Goal: Contribute content: Contribute content

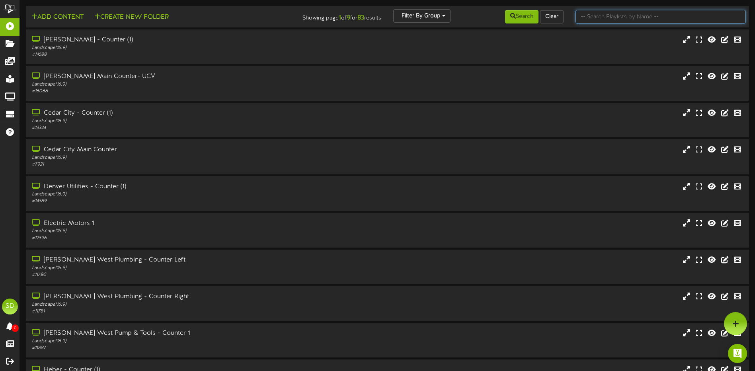
click at [603, 16] on input "text" at bounding box center [661, 17] width 170 height 14
type input "Phoenix"
click at [520, 21] on button "Search" at bounding box center [521, 17] width 33 height 14
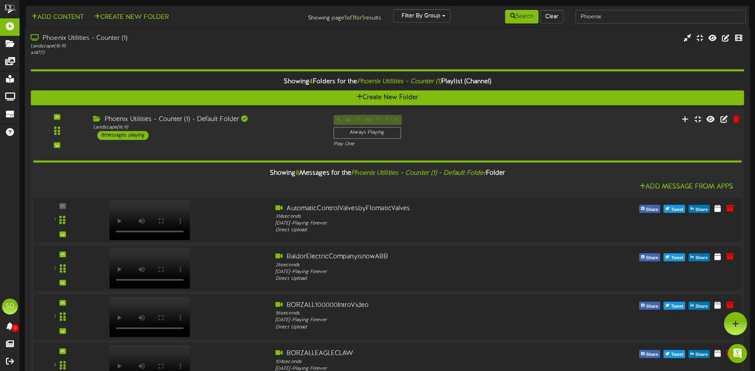
click at [501, 134] on div "S M T W T F S Always Playing Play One" at bounding box center [418, 131] width 180 height 33
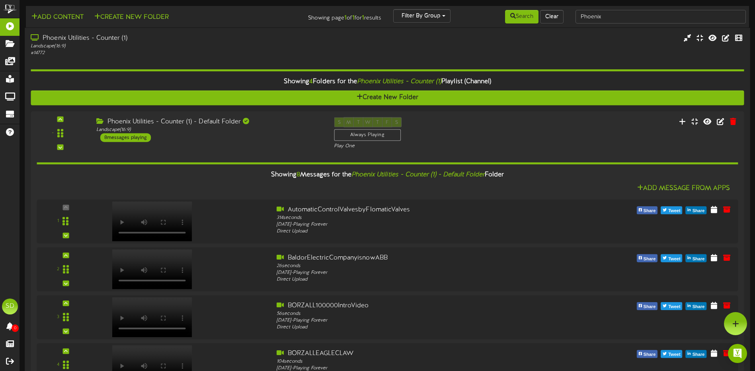
click at [528, 45] on div "Phoenix Utilities - Counter (1) Landscape ( 16:9 ) # 14772" at bounding box center [387, 45] width 725 height 23
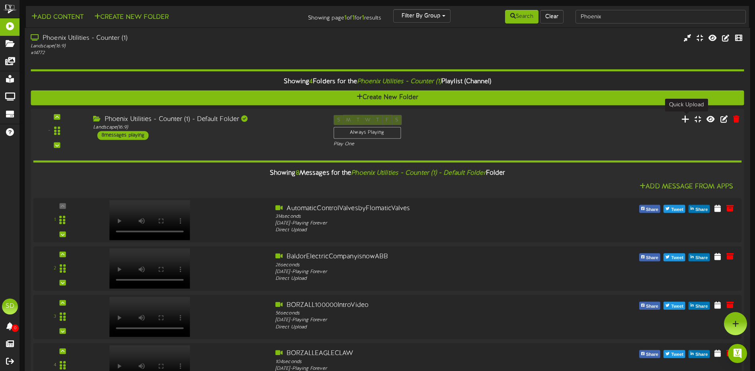
click at [688, 121] on icon at bounding box center [686, 118] width 8 height 9
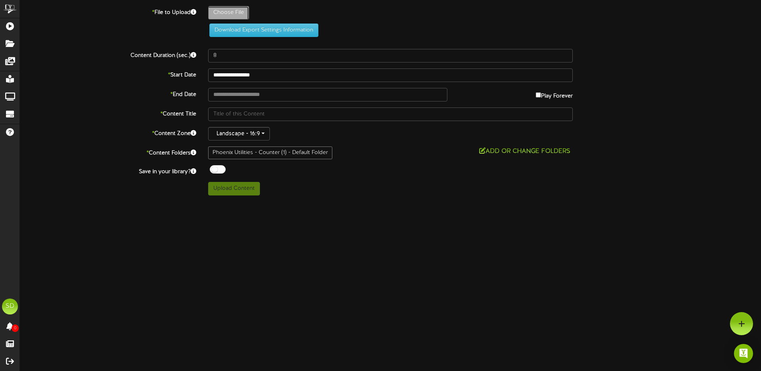
type input "**********"
type input "IsGouldsWaterTechnologythesamebrandasGouldsPumps"
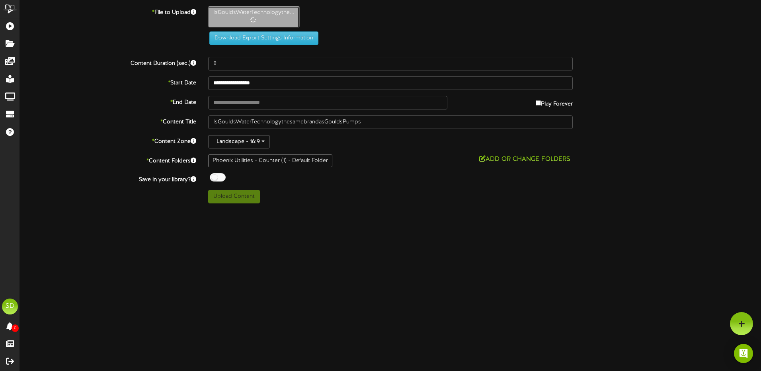
type input "50"
click at [222, 178] on div at bounding box center [218, 177] width 16 height 8
click at [229, 198] on button "Upload Content" at bounding box center [234, 197] width 52 height 14
type input "**********"
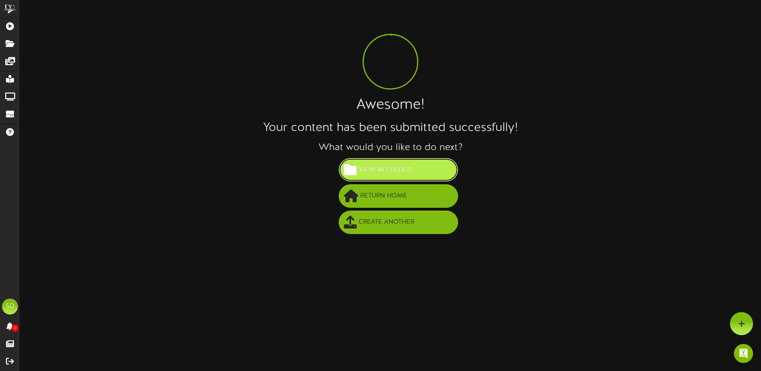
click at [389, 171] on span "View in Folder" at bounding box center [385, 169] width 57 height 13
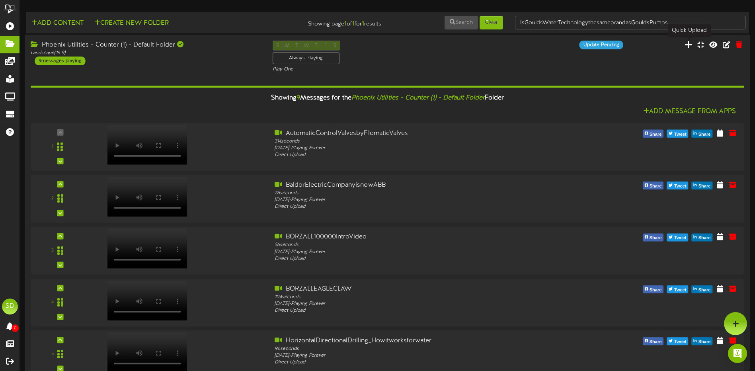
click at [689, 47] on icon at bounding box center [689, 44] width 8 height 9
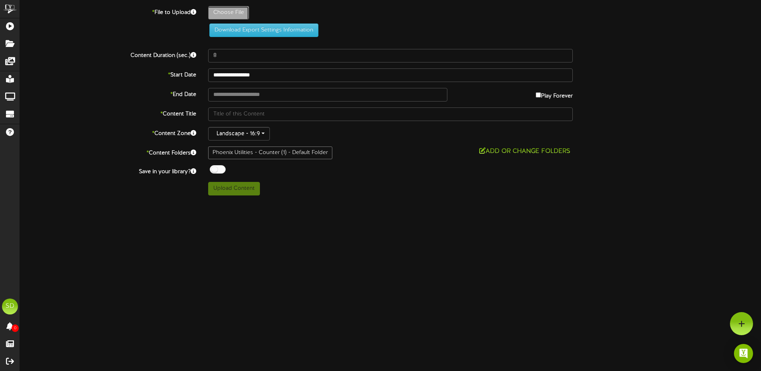
type input "**********"
type input "PhaseTechnologiesSDSeriesVFD"
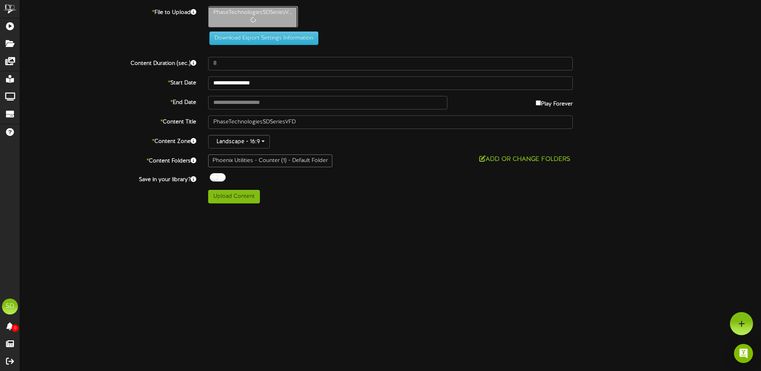
type input "43"
click at [223, 179] on div at bounding box center [218, 177] width 16 height 8
click at [232, 197] on button "Upload Content" at bounding box center [234, 197] width 52 height 14
type input "**********"
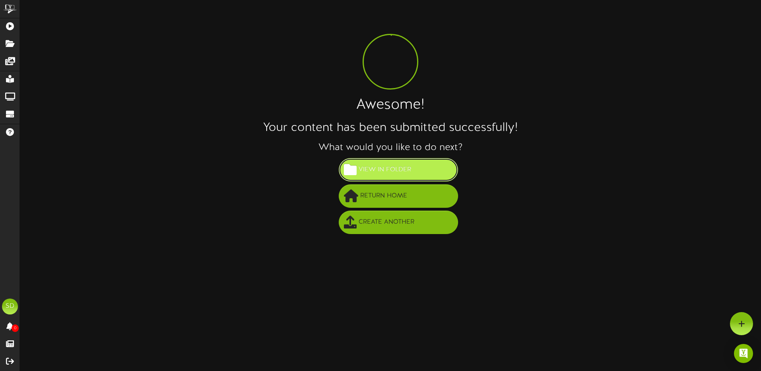
click at [399, 168] on span "View in Folder" at bounding box center [385, 169] width 57 height 13
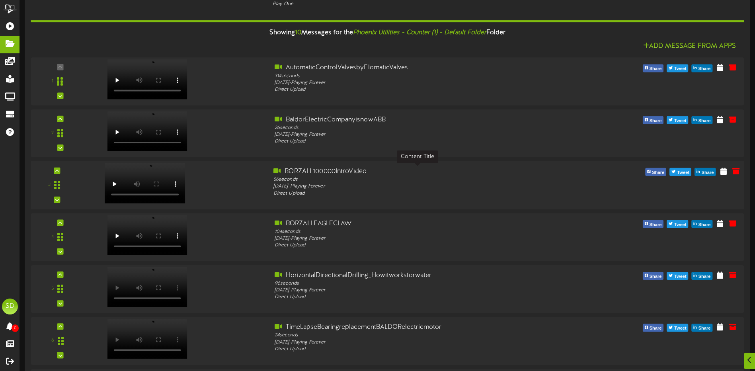
scroll to position [80, 0]
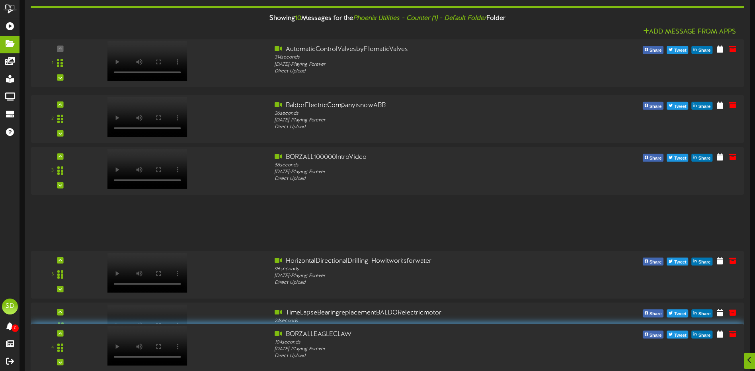
drag, startPoint x: 56, startPoint y: 225, endPoint x: 30, endPoint y: 350, distance: 127.2
click at [30, 350] on div "Phoenix Utilities - Counter (1) - Default Folder Landscape ( 16:9 ) 10 messages…" at bounding box center [387, 261] width 725 height 613
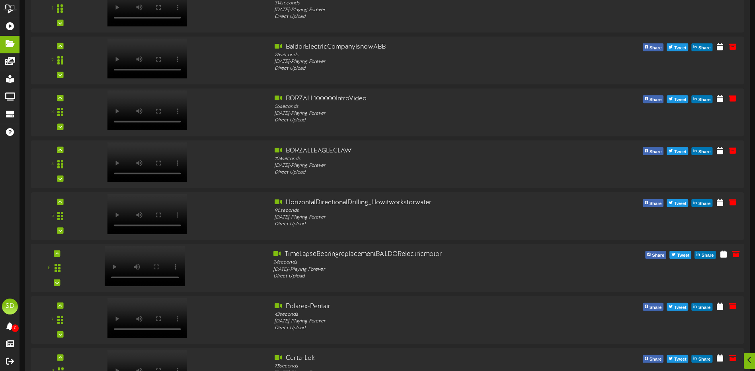
scroll to position [159, 0]
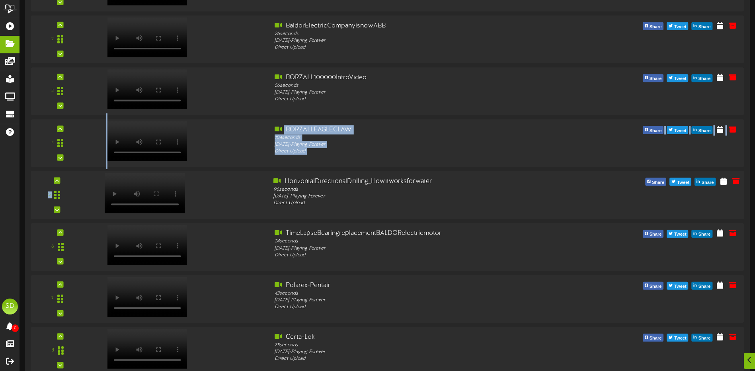
drag, startPoint x: 75, startPoint y: 146, endPoint x: 75, endPoint y: 215, distance: 69.7
click at [75, 215] on div "1 314 -" at bounding box center [387, 220] width 713 height 515
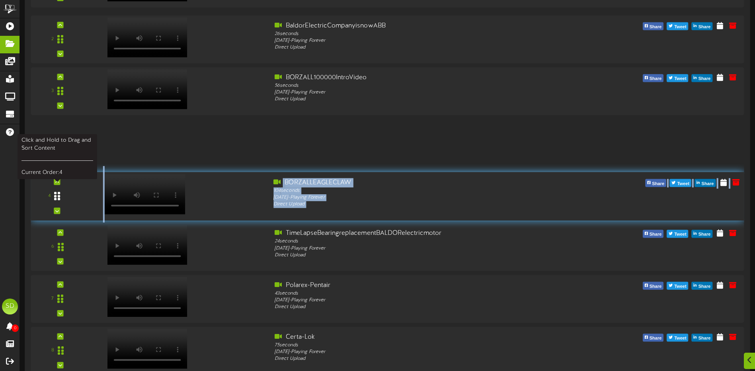
drag, startPoint x: 75, startPoint y: 215, endPoint x: 53, endPoint y: 198, distance: 28.4
click at [53, 198] on div at bounding box center [57, 196] width 18 height 20
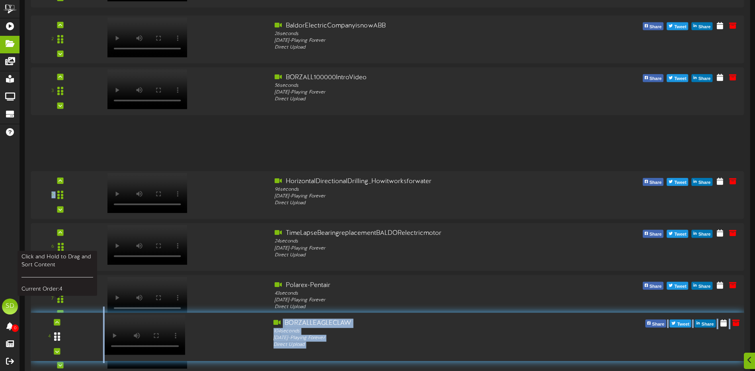
drag, startPoint x: 57, startPoint y: 145, endPoint x: 63, endPoint y: 339, distance: 194.0
click at [62, 338] on div at bounding box center [57, 337] width 18 height 20
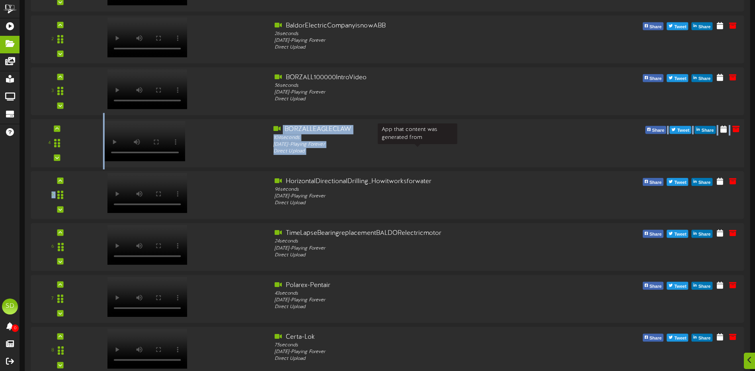
click at [492, 148] on div "Direct Upload" at bounding box center [417, 151] width 288 height 7
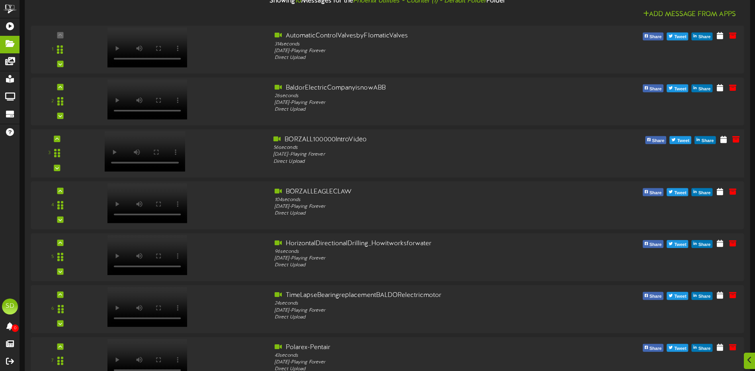
scroll to position [119, 0]
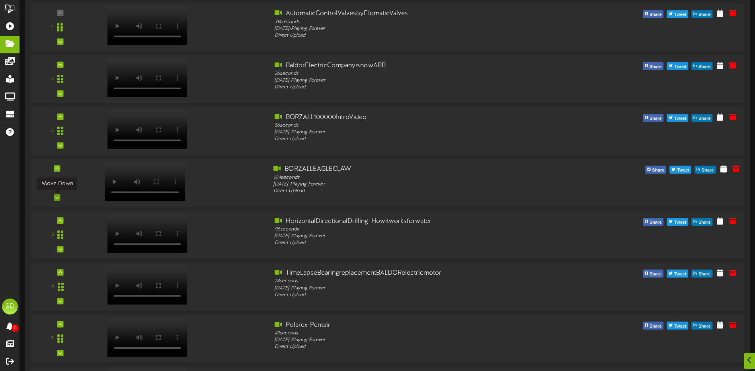
click at [57, 199] on icon at bounding box center [57, 197] width 4 height 4
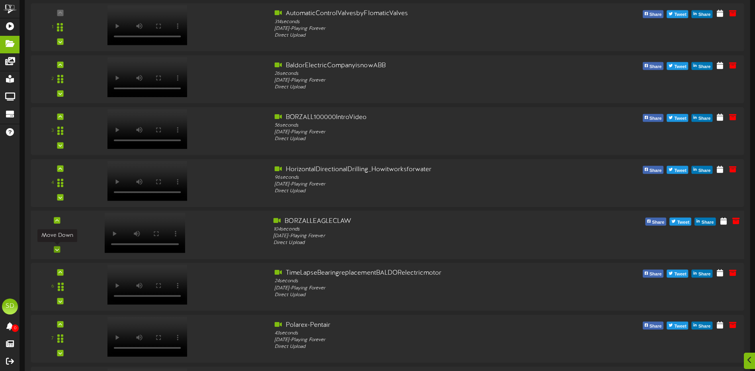
click at [57, 250] on icon at bounding box center [57, 249] width 4 height 4
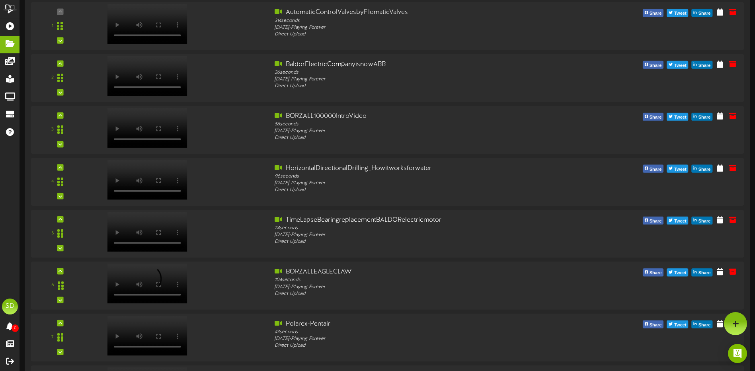
scroll to position [0, 0]
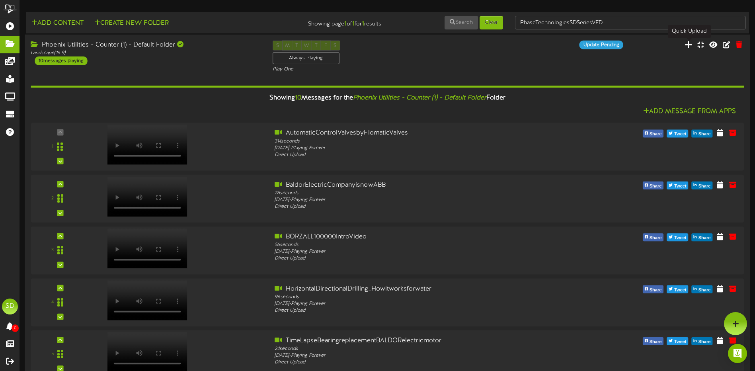
click at [691, 46] on icon at bounding box center [689, 44] width 8 height 9
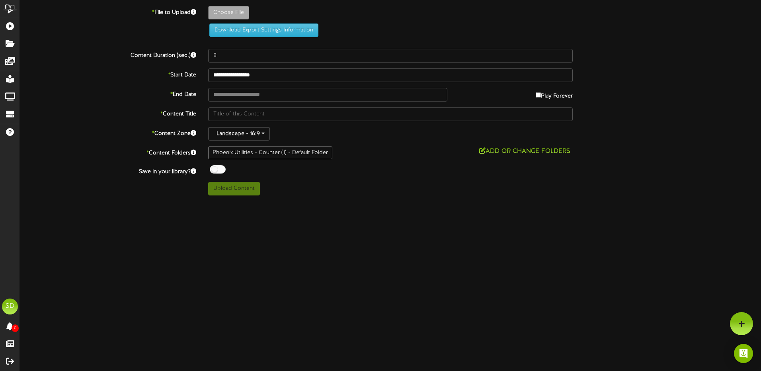
type input "**********"
type input "BorzallDCIDigitrakFalconF5"
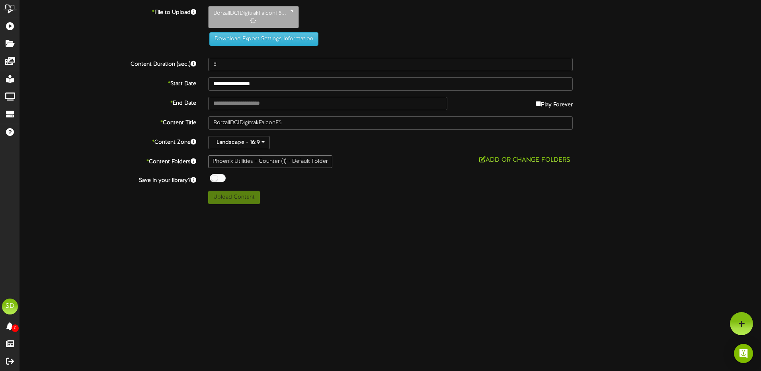
click at [222, 178] on div at bounding box center [218, 178] width 16 height 8
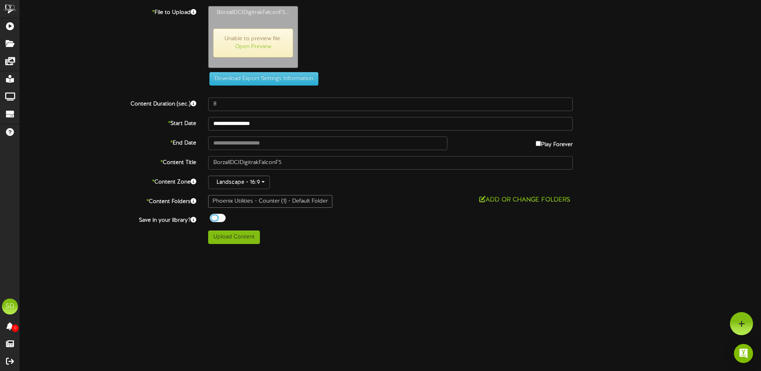
type input "85"
click at [239, 240] on button "Upload Content" at bounding box center [234, 237] width 52 height 14
type input "**********"
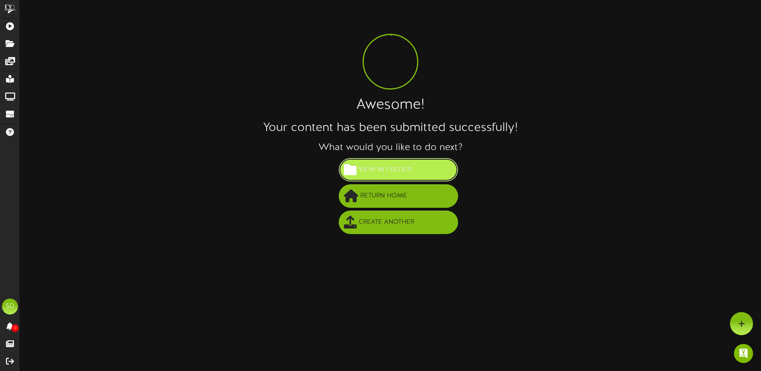
click at [398, 167] on span "View in Folder" at bounding box center [385, 169] width 57 height 13
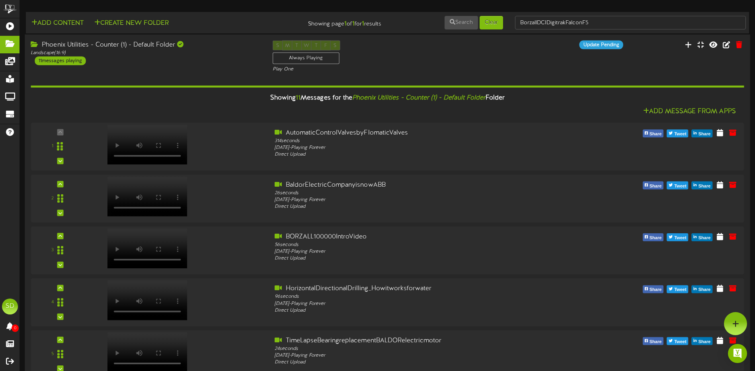
click at [392, 65] on div "S M T W T F S Always Playing Play One" at bounding box center [388, 57] width 242 height 33
click at [205, 57] on div "Phoenix Utilities - Counter (1) - Default Folder Landscape ( 16:9 ) 11 messages…" at bounding box center [146, 53] width 242 height 25
click at [494, 22] on button "Clear" at bounding box center [491, 23] width 23 height 14
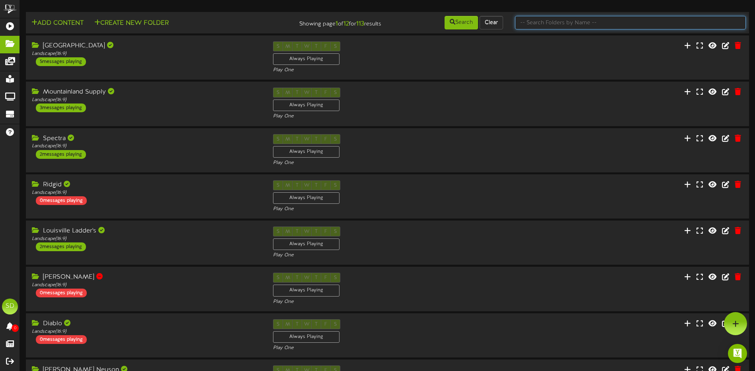
click at [574, 21] on input "text" at bounding box center [630, 23] width 231 height 14
click at [556, 23] on input "text" at bounding box center [630, 23] width 231 height 14
type input "Phoenix"
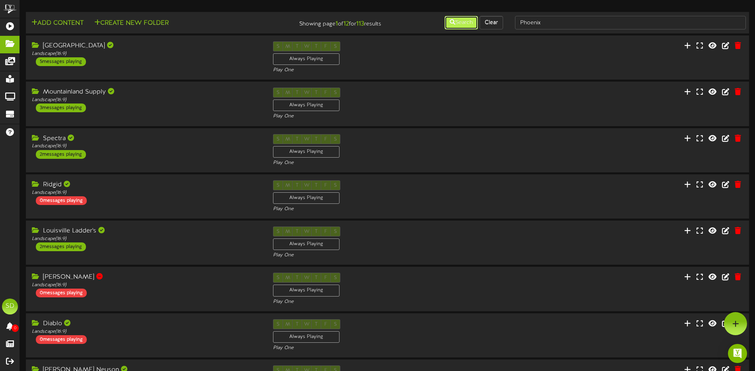
click at [460, 22] on button "Search" at bounding box center [461, 23] width 33 height 14
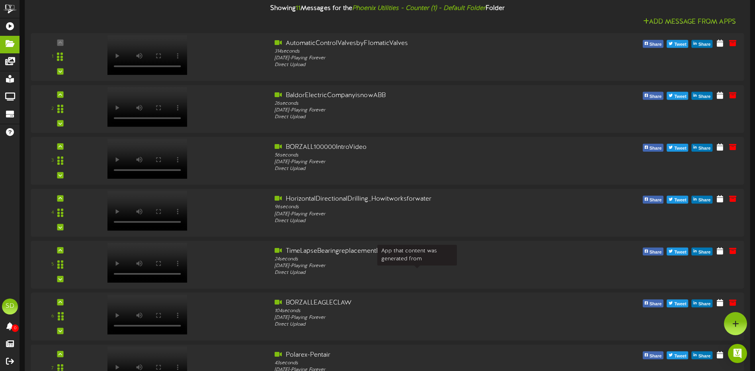
scroll to position [87, 0]
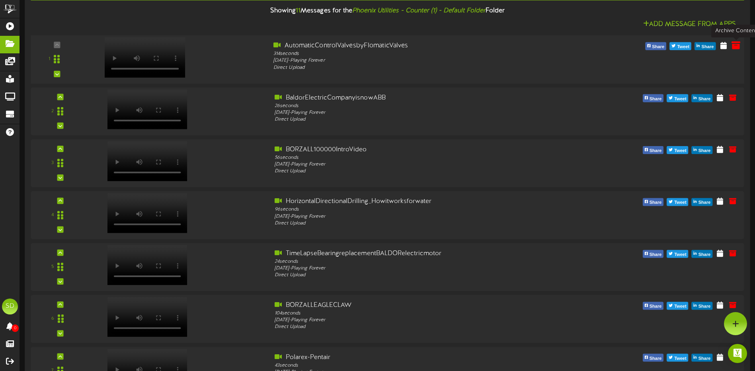
click at [736, 48] on icon at bounding box center [736, 45] width 9 height 9
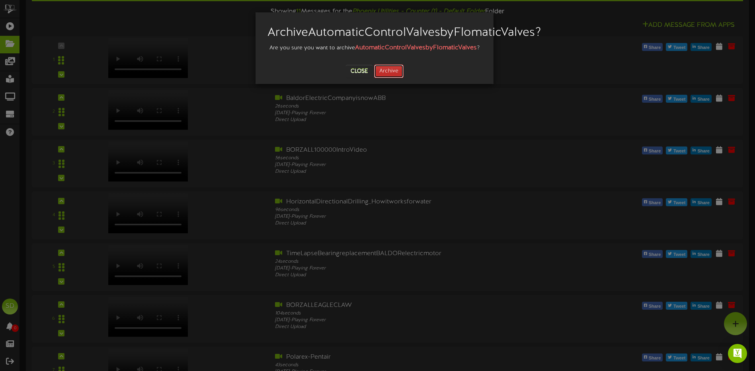
click at [391, 78] on button "Archive" at bounding box center [388, 71] width 29 height 14
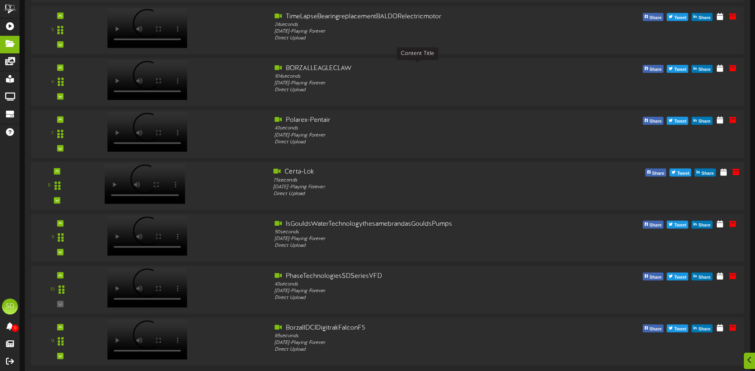
scroll to position [354, 0]
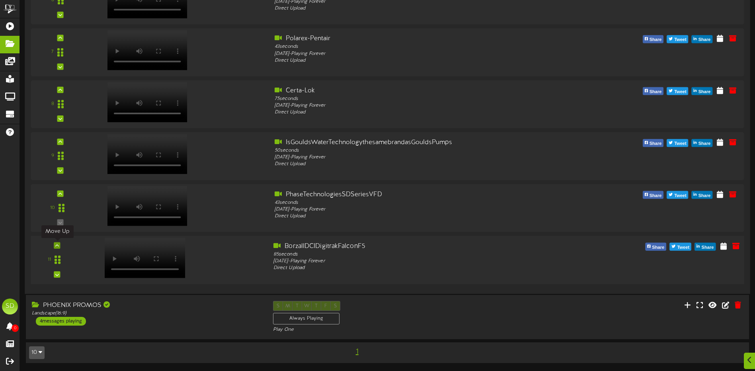
click at [56, 246] on icon at bounding box center [57, 245] width 4 height 4
click at [57, 247] on icon at bounding box center [57, 245] width 4 height 4
click at [58, 246] on icon at bounding box center [57, 245] width 4 height 4
click at [58, 196] on div at bounding box center [57, 193] width 6 height 6
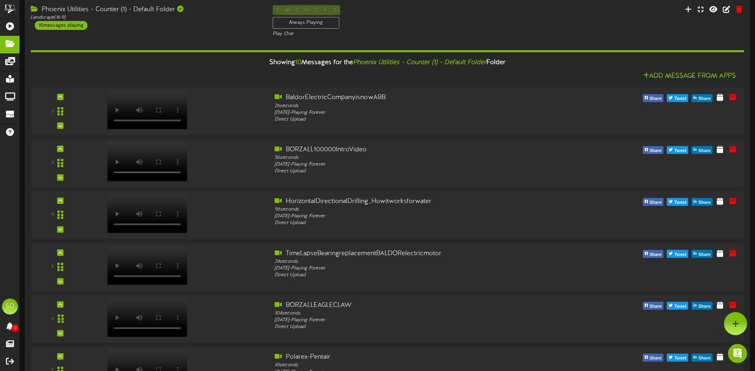
scroll to position [0, 0]
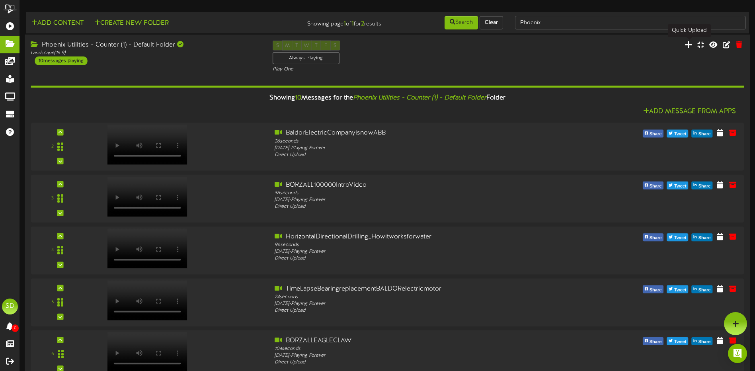
click at [689, 45] on icon at bounding box center [689, 44] width 8 height 9
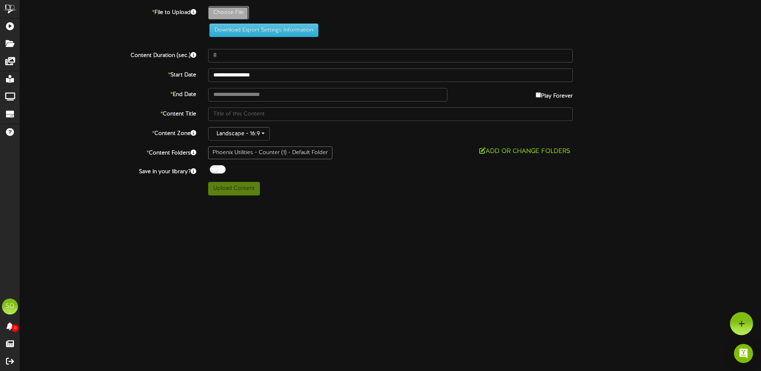
type input "**********"
type input "BORZALLORGE"
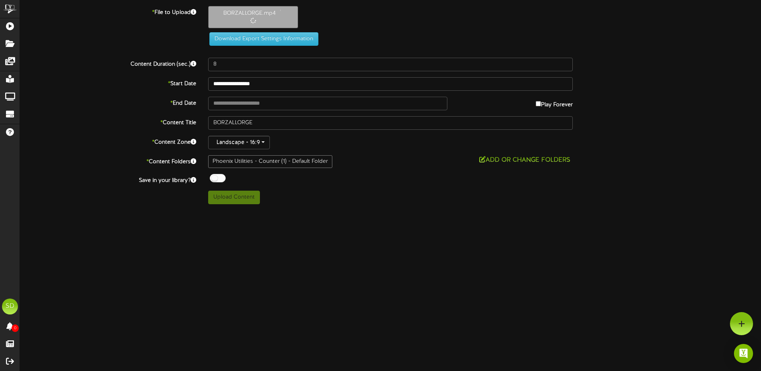
click at [220, 176] on div at bounding box center [218, 178] width 16 height 8
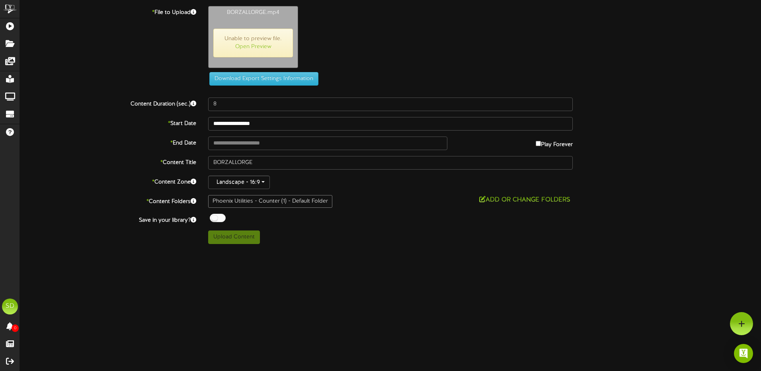
type input "130"
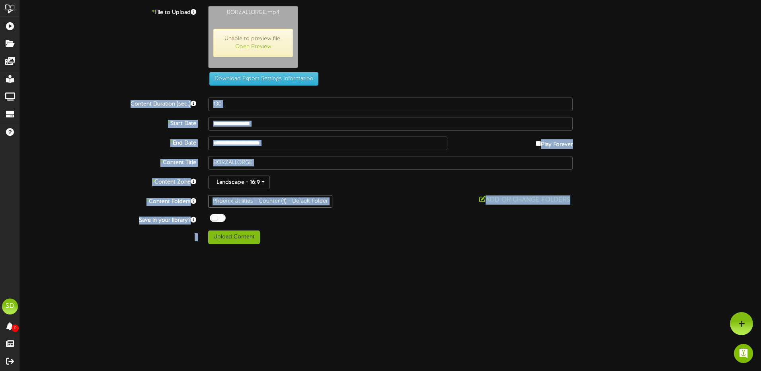
click at [755, 250] on html "ChannelValet Playlists Folders Messages My Library Groups Devices Help SD Sharo…" at bounding box center [380, 125] width 761 height 250
click at [341, 250] on html "ChannelValet Playlists Folders Messages My Library Groups Devices Help SD Sharo…" at bounding box center [380, 125] width 761 height 250
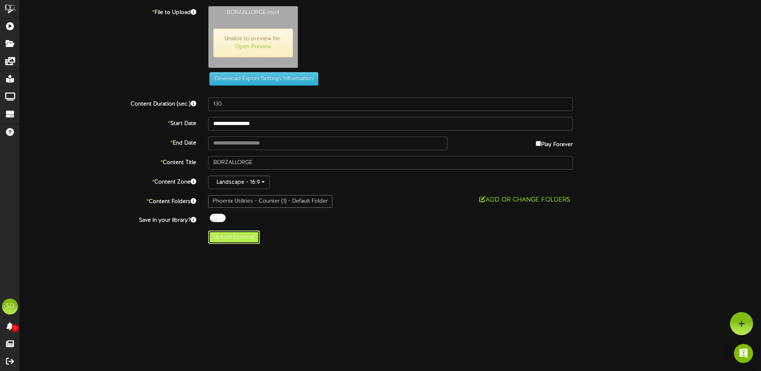
click at [231, 240] on button "Upload Content" at bounding box center [234, 237] width 52 height 14
type input "**********"
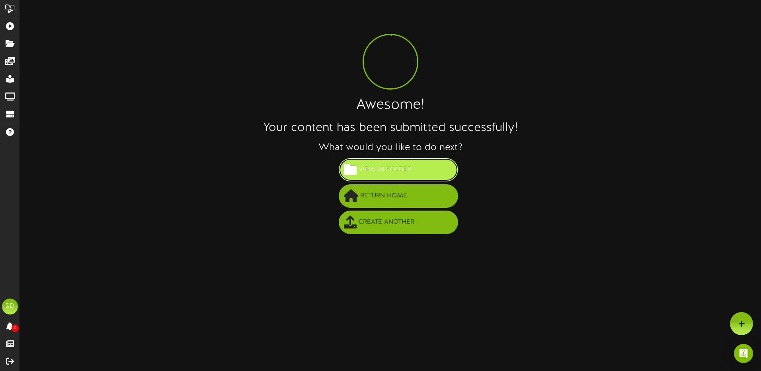
click at [421, 172] on button "View in Folder" at bounding box center [398, 169] width 119 height 23
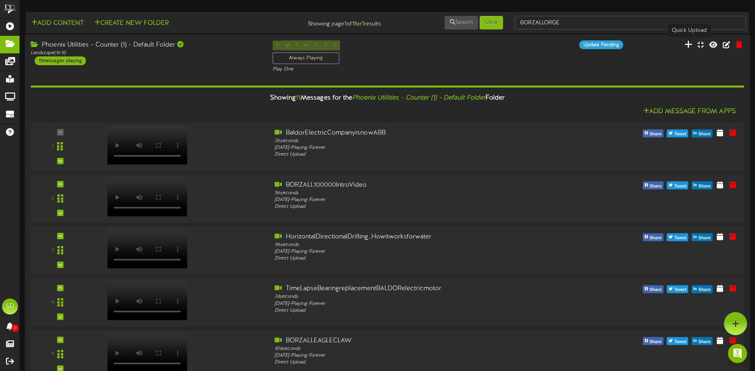
click at [688, 44] on icon at bounding box center [689, 44] width 8 height 9
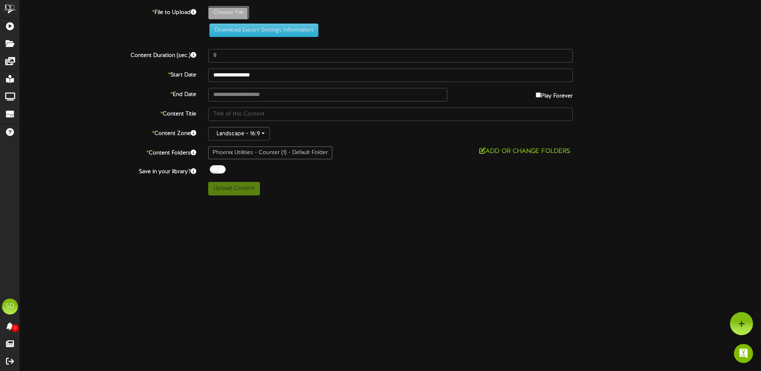
type input "**********"
type input "SiltFence"
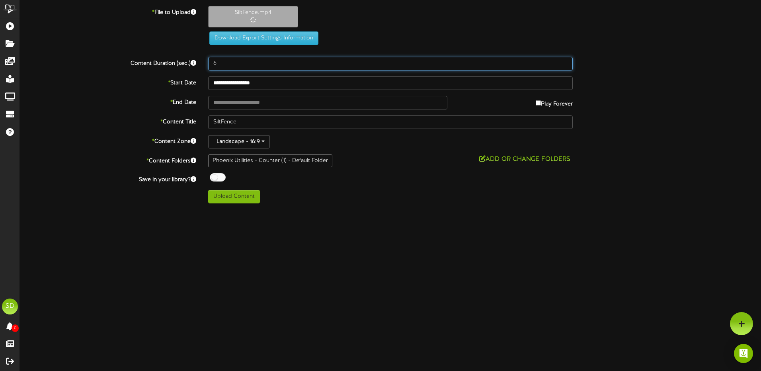
click at [566, 61] on input "6" at bounding box center [390, 64] width 365 height 14
click at [566, 61] on input "7" at bounding box center [390, 64] width 365 height 14
type input "8"
click at [566, 61] on input "8" at bounding box center [390, 64] width 365 height 14
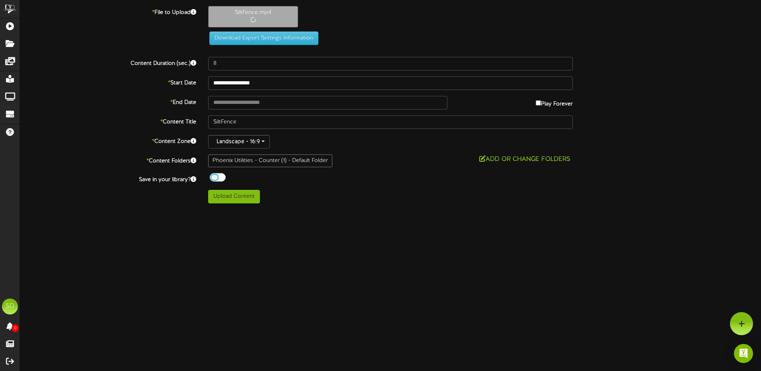
click at [222, 178] on div at bounding box center [218, 177] width 16 height 8
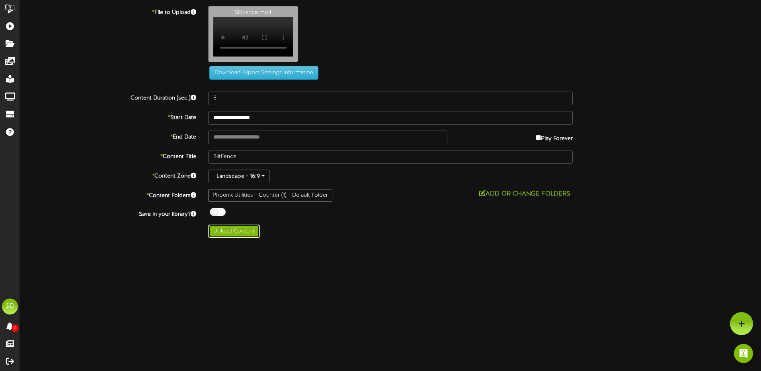
drag, startPoint x: 236, startPoint y: 236, endPoint x: 382, endPoint y: 250, distance: 146.4
click at [383, 244] on html "ChannelValet Playlists Folders Messages My Library Groups Devices Help SD Sharo…" at bounding box center [380, 122] width 761 height 244
click at [234, 237] on button "Upload Content" at bounding box center [234, 232] width 52 height 14
type input "**********"
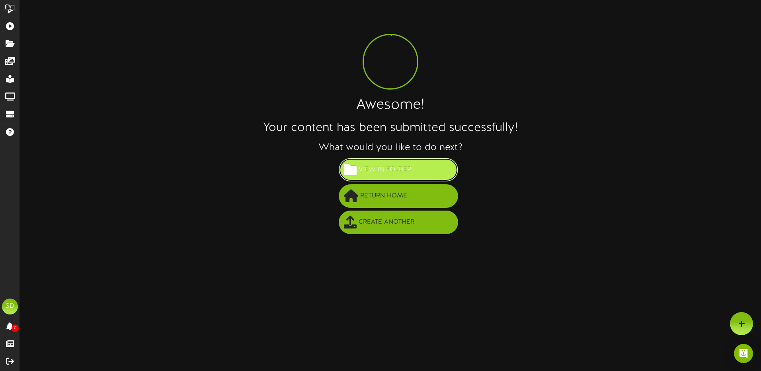
click at [388, 166] on span "View in Folder" at bounding box center [385, 169] width 57 height 13
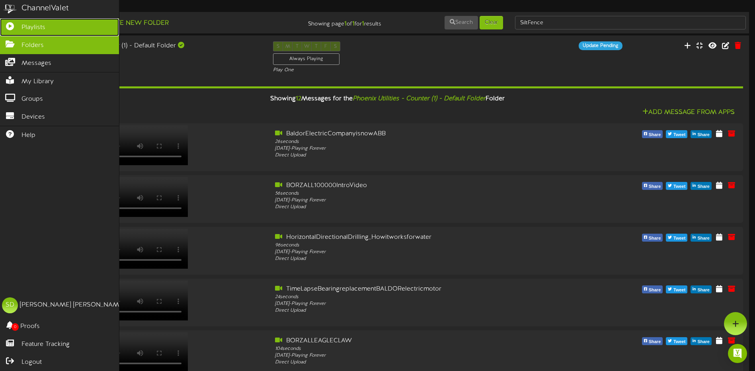
click at [36, 26] on span "Playlists" at bounding box center [33, 27] width 24 height 9
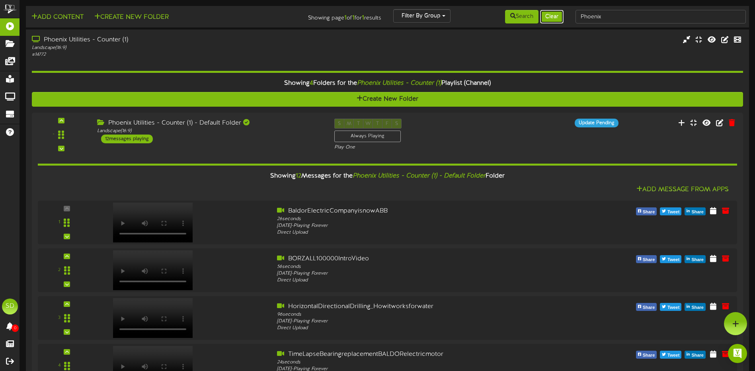
click at [555, 16] on button "Clear" at bounding box center [551, 17] width 23 height 14
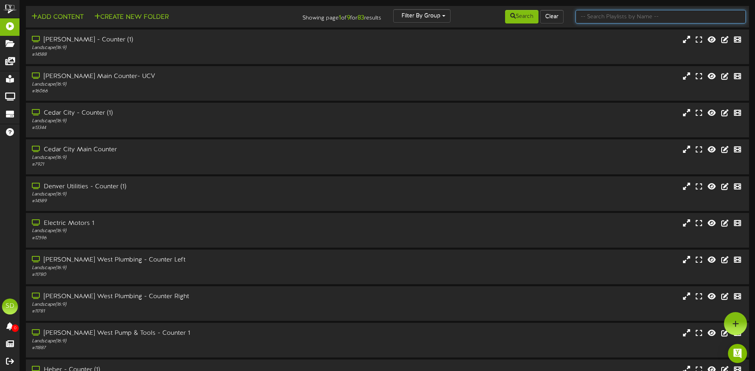
click at [596, 14] on input "text" at bounding box center [661, 17] width 170 height 14
type input "Phoenix"
click at [523, 16] on button "Search" at bounding box center [521, 17] width 33 height 14
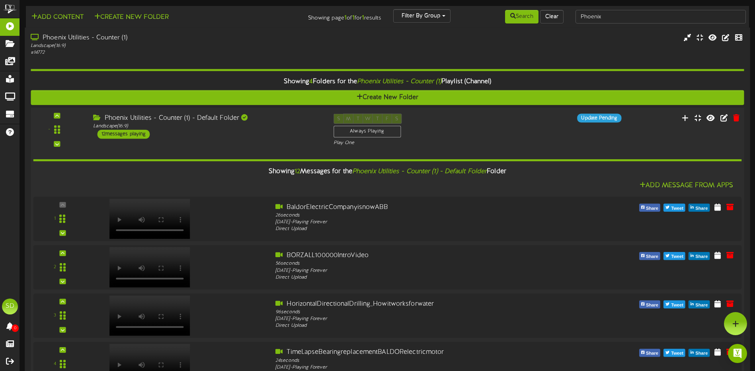
click at [471, 128] on div "S M T W T F S Always Playing Play One" at bounding box center [418, 129] width 180 height 33
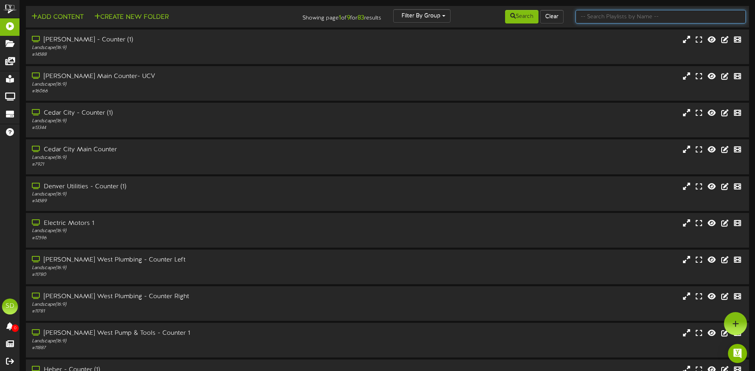
click at [625, 16] on input "text" at bounding box center [661, 17] width 170 height 14
type input "Phoenix"
click at [523, 17] on button "Search" at bounding box center [521, 17] width 33 height 14
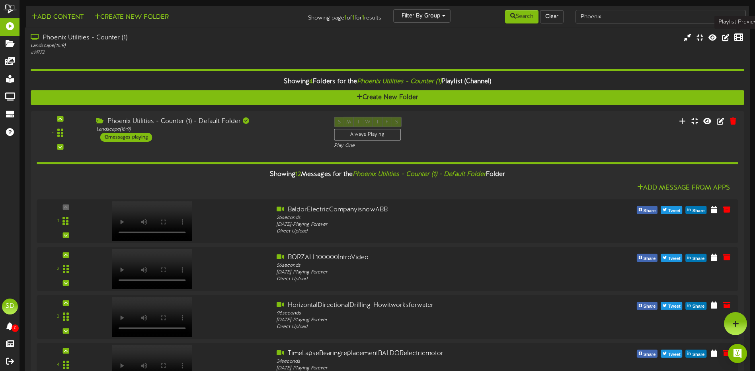
click at [735, 38] on icon at bounding box center [738, 37] width 9 height 9
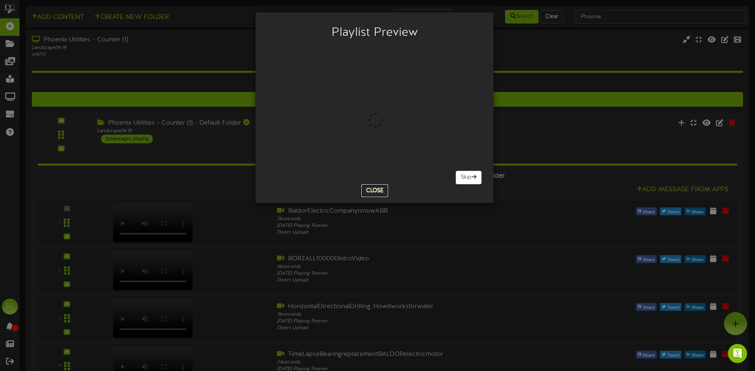
click at [375, 192] on button "Close" at bounding box center [374, 190] width 27 height 13
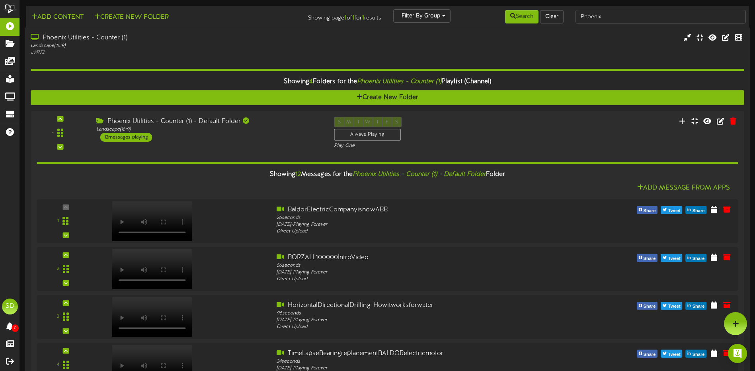
click at [624, 47] on div "Phoenix Utilities - Counter (1) Landscape ( 16:9 ) # 14772" at bounding box center [387, 44] width 725 height 23
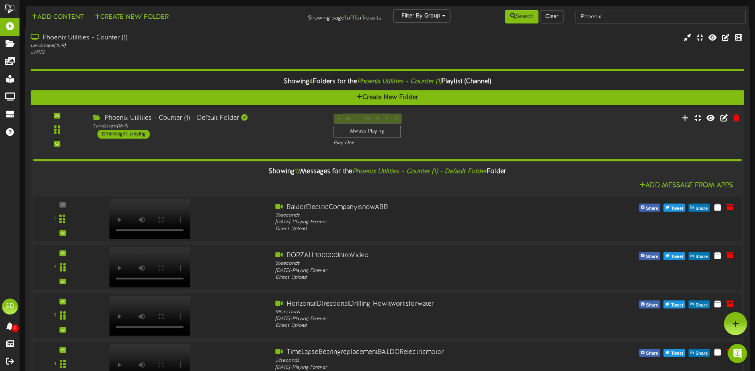
click at [533, 129] on div "- ( 16:9" at bounding box center [387, 129] width 721 height 33
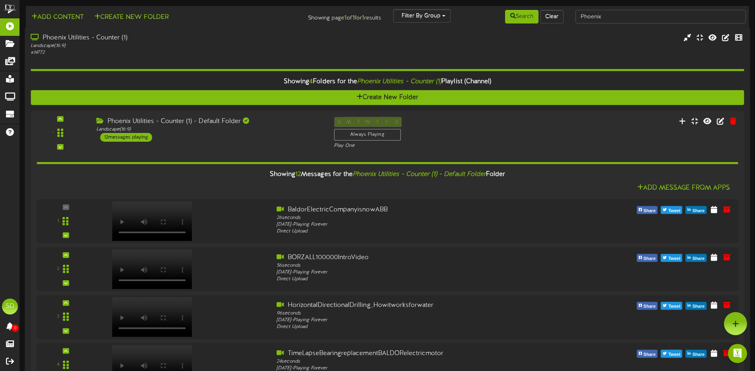
click at [366, 51] on div "Phoenix Utilities - Counter (1) Landscape ( 16:9 ) # 14772" at bounding box center [387, 44] width 725 height 23
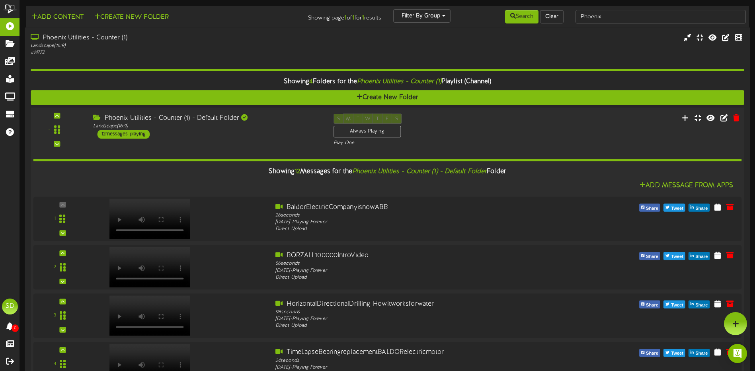
click at [671, 142] on div "- ( 16:9" at bounding box center [387, 129] width 721 height 33
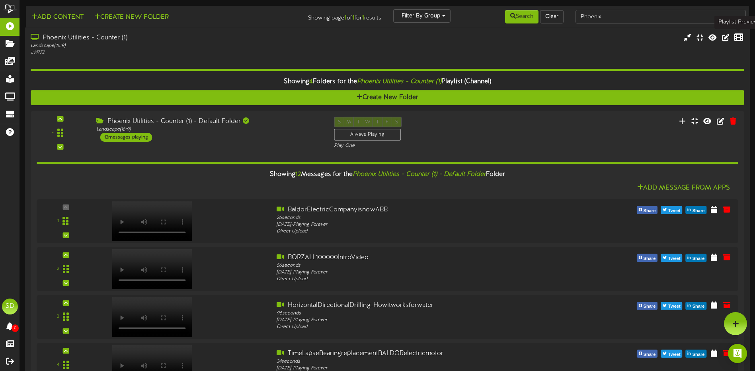
click at [738, 40] on icon at bounding box center [738, 37] width 9 height 9
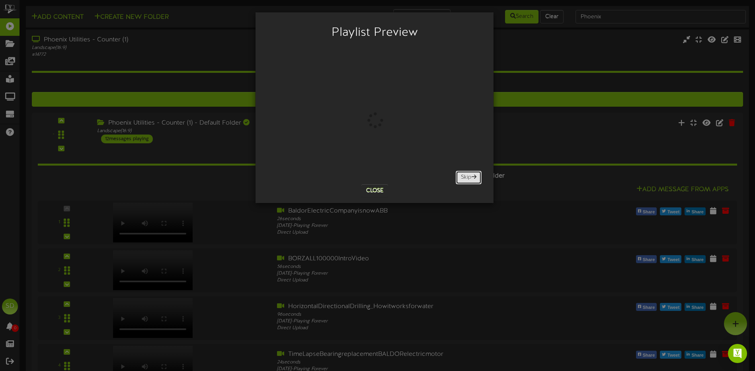
click at [475, 177] on span at bounding box center [474, 177] width 5 height 6
click at [465, 177] on button "Skip" at bounding box center [469, 178] width 26 height 14
click at [375, 190] on button "Close" at bounding box center [374, 190] width 27 height 13
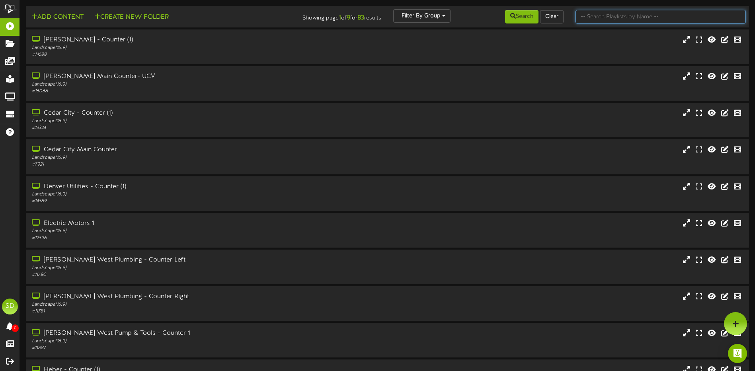
click at [623, 13] on input "text" at bounding box center [661, 17] width 170 height 14
type input "Phoenix"
click at [529, 14] on button "Search" at bounding box center [521, 17] width 33 height 14
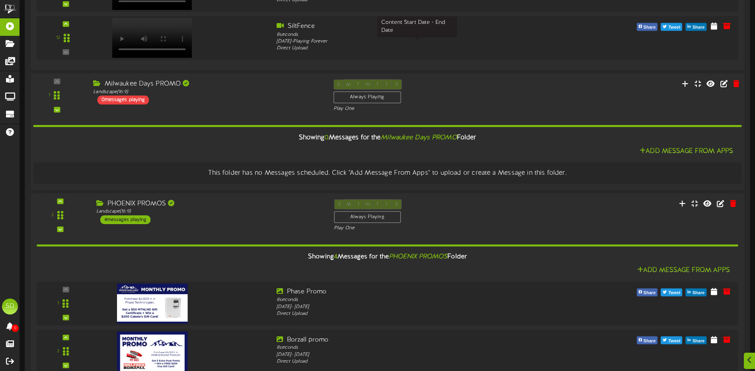
scroll to position [717, 0]
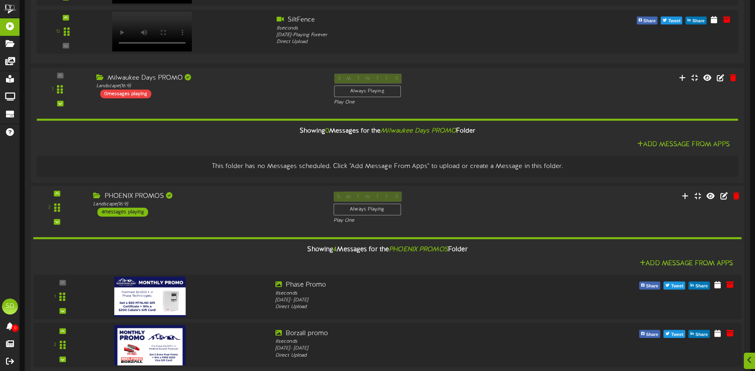
click at [250, 209] on div "PHOENIX PROMOS Landscape ( 16:9 ) 4 messages playing" at bounding box center [207, 203] width 240 height 25
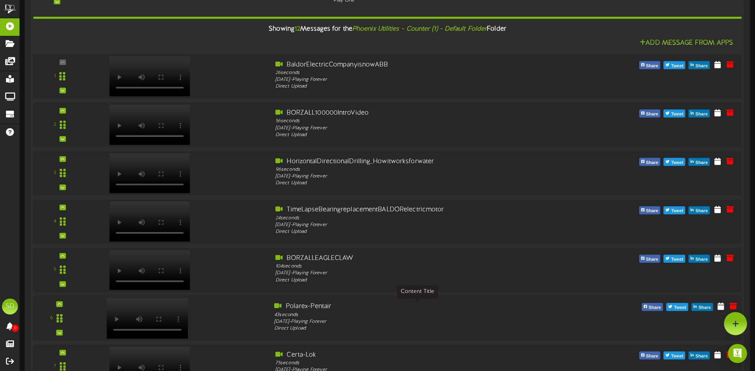
scroll to position [0, 0]
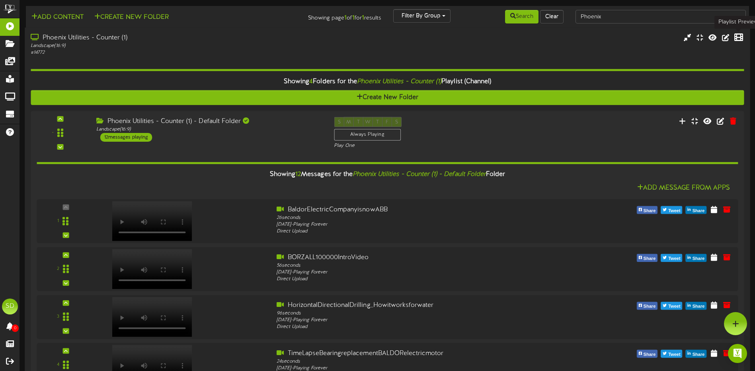
click at [738, 39] on icon at bounding box center [738, 37] width 9 height 9
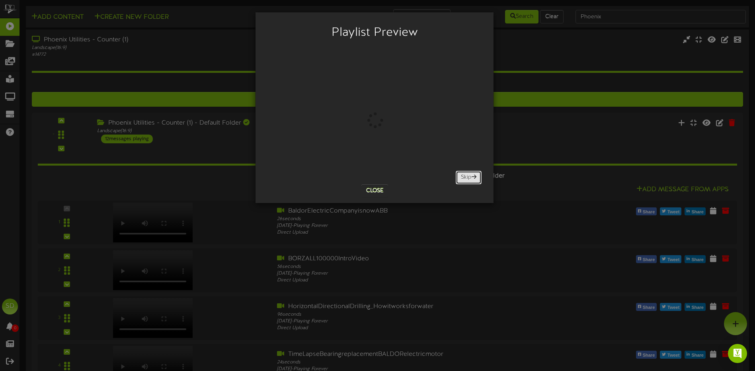
click at [466, 176] on button "Skip" at bounding box center [469, 178] width 26 height 14
click at [467, 176] on button "Skip" at bounding box center [469, 178] width 26 height 14
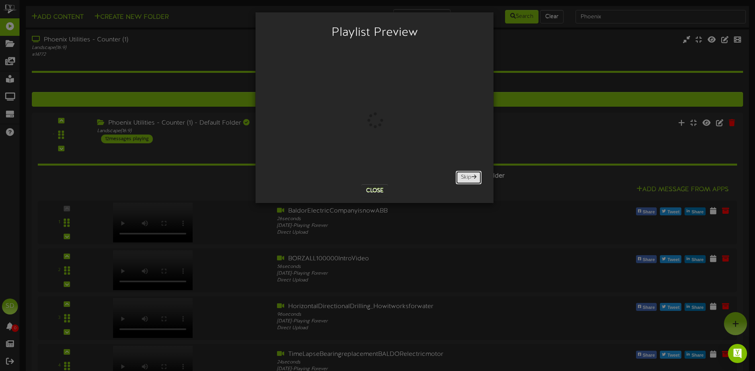
click at [467, 176] on button "Skip" at bounding box center [469, 178] width 26 height 14
click at [377, 189] on button "Close" at bounding box center [374, 190] width 27 height 13
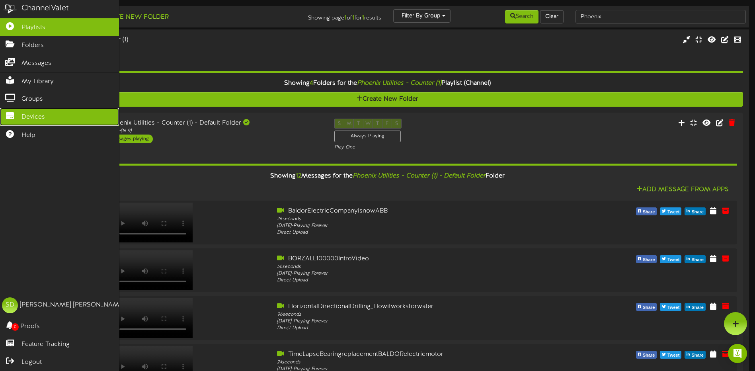
click at [29, 113] on span "Devices" at bounding box center [32, 117] width 23 height 9
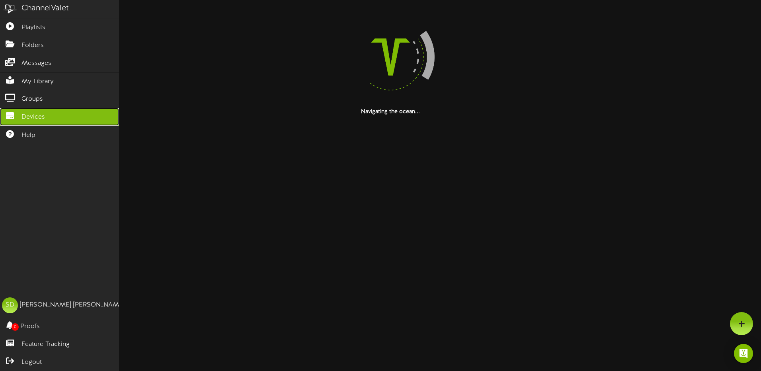
click at [38, 116] on span "Devices" at bounding box center [32, 117] width 23 height 9
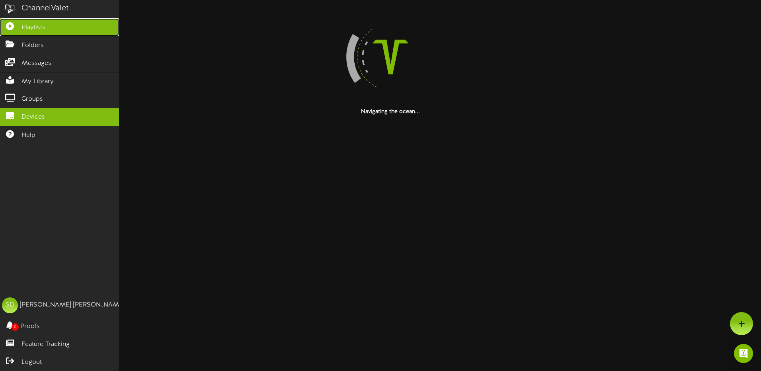
click at [34, 28] on span "Playlists" at bounding box center [33, 27] width 24 height 9
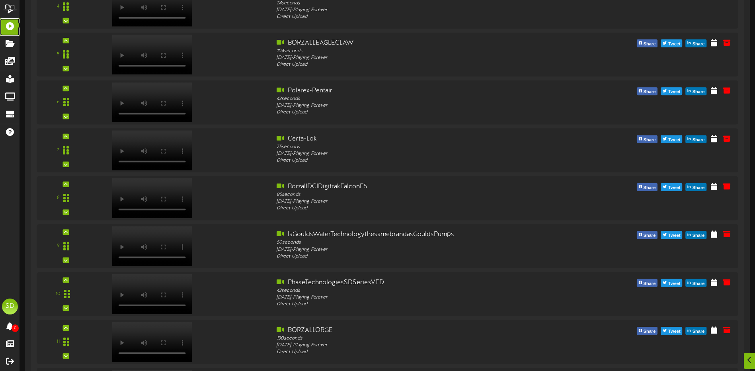
scroll to position [597, 0]
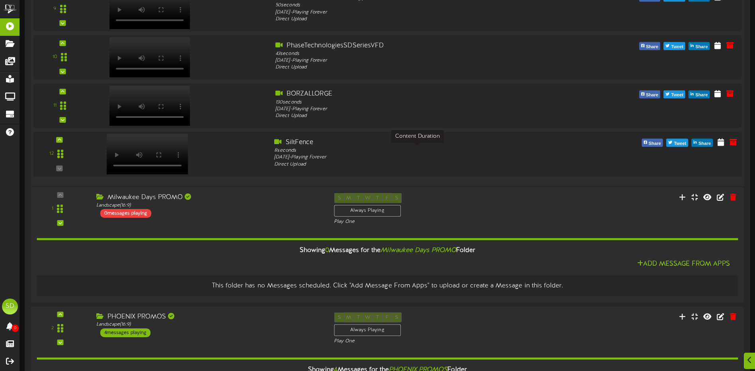
click at [289, 153] on div "8 seconds" at bounding box center [417, 150] width 286 height 7
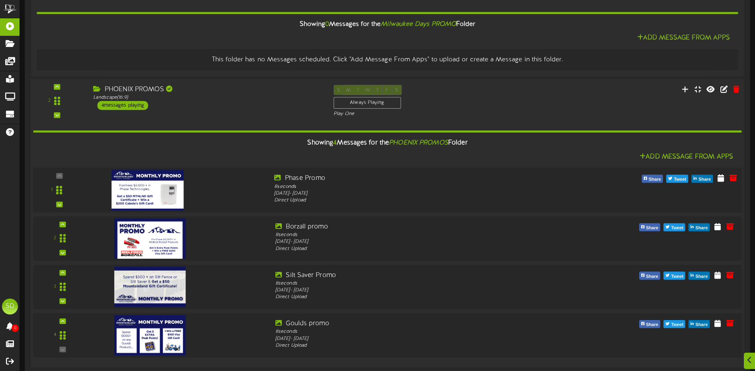
scroll to position [836, 0]
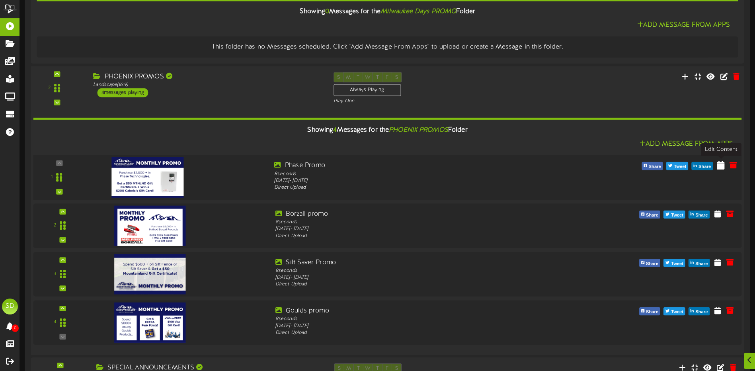
click at [722, 169] on icon at bounding box center [721, 164] width 8 height 9
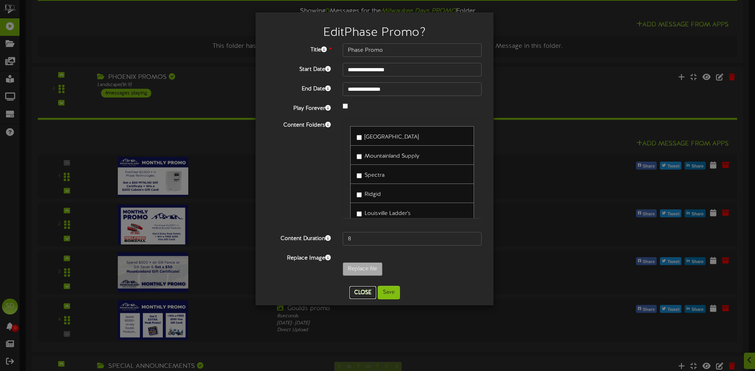
click at [364, 293] on button "Close" at bounding box center [363, 292] width 27 height 13
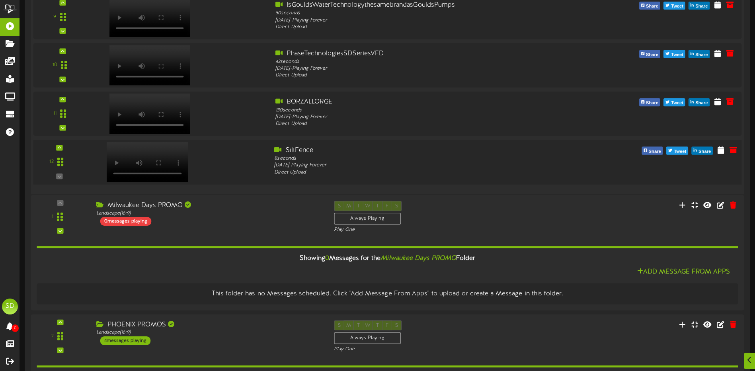
scroll to position [788, 0]
